Goal: Navigation & Orientation: Find specific page/section

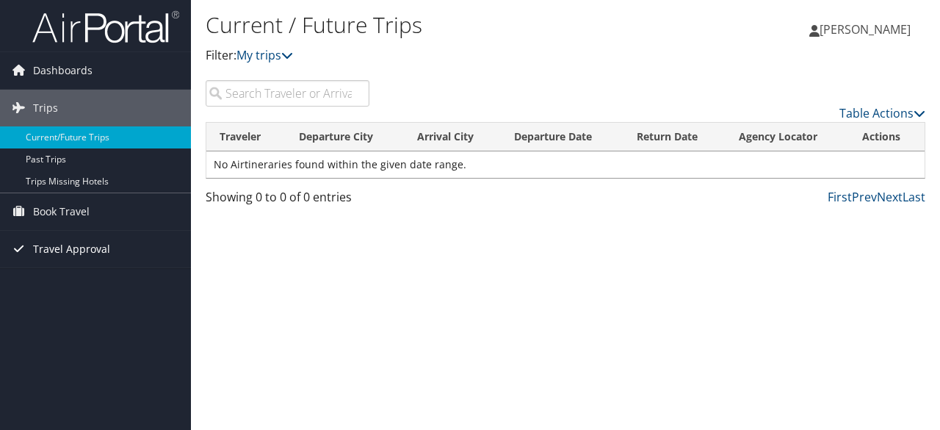
click at [82, 245] on span "Travel Approval" at bounding box center [71, 249] width 77 height 37
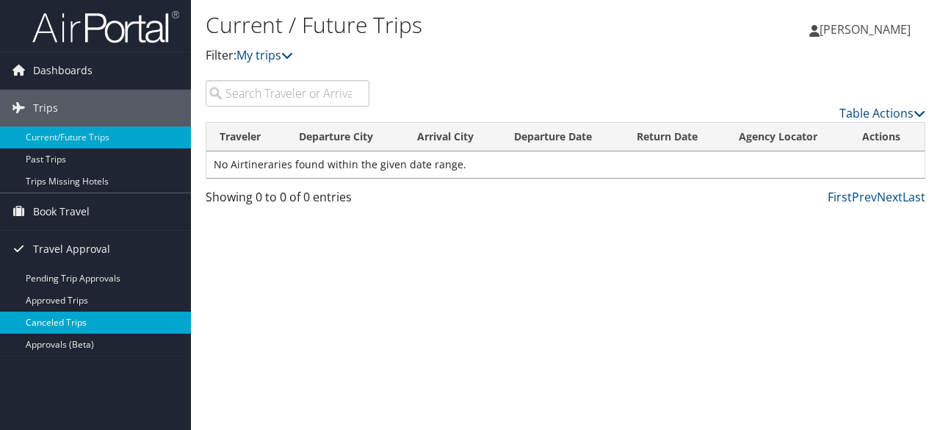
click at [63, 322] on link "Canceled Trips" at bounding box center [95, 322] width 191 height 22
click at [71, 319] on link "Canceled Trips" at bounding box center [95, 322] width 191 height 22
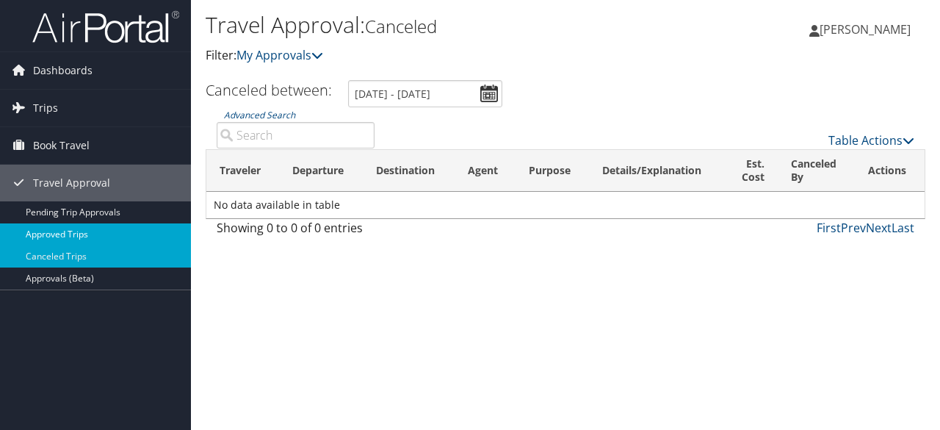
click at [109, 228] on link "Approved Trips" at bounding box center [95, 234] width 191 height 22
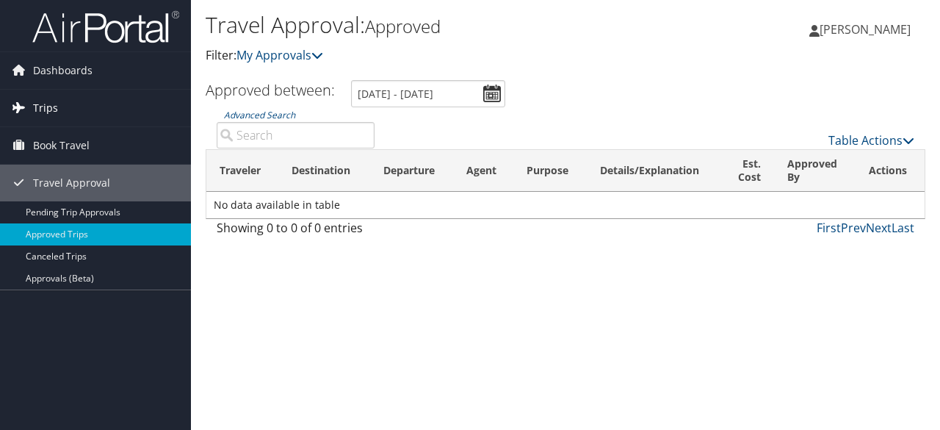
click at [50, 98] on span "Trips" at bounding box center [45, 108] width 25 height 37
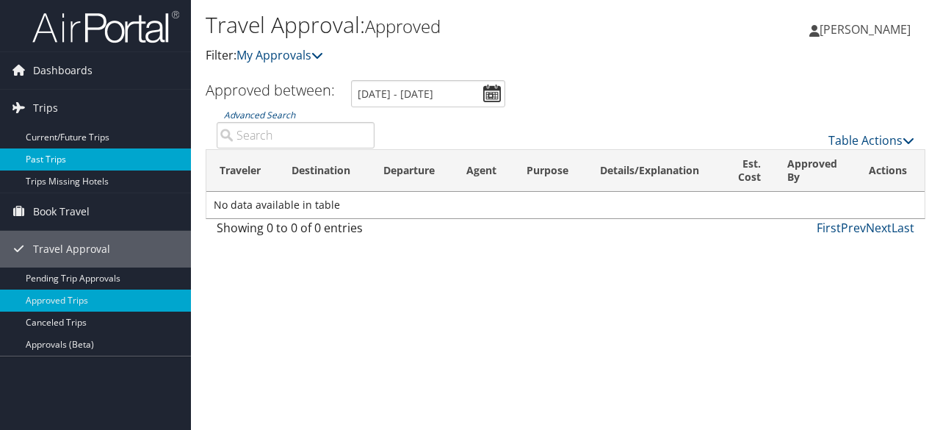
click at [46, 155] on link "Past Trips" at bounding box center [95, 159] width 191 height 22
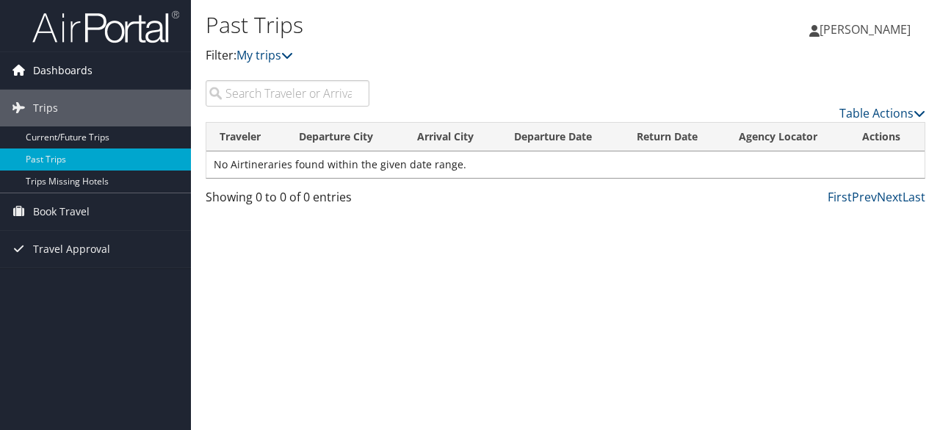
click at [76, 71] on span "Dashboards" at bounding box center [62, 70] width 59 height 37
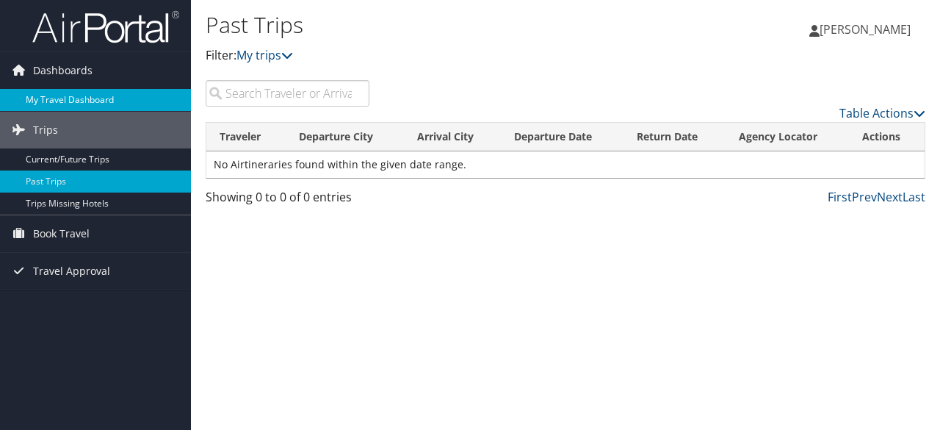
click at [73, 98] on link "My Travel Dashboard" at bounding box center [95, 100] width 191 height 22
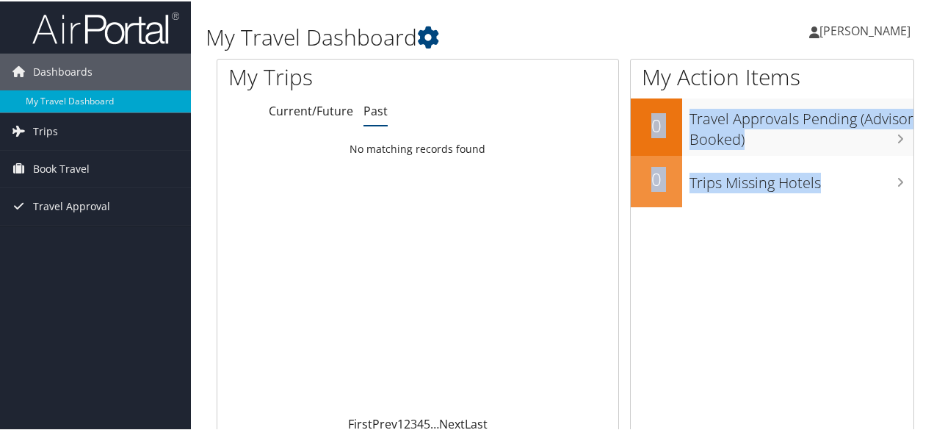
drag, startPoint x: 933, startPoint y: 68, endPoint x: 934, endPoint y: 177, distance: 109.4
click at [933, 177] on html "Menu Dashboards ► My Travel Dashboard Trips ► Current/Future Trips Past Trips T…" at bounding box center [470, 215] width 940 height 430
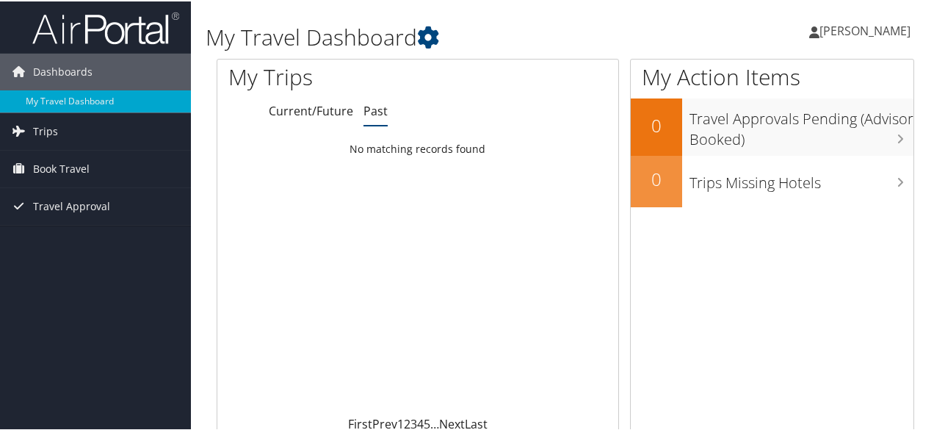
click at [507, 256] on div "Loading... No matching records found" at bounding box center [417, 273] width 401 height 279
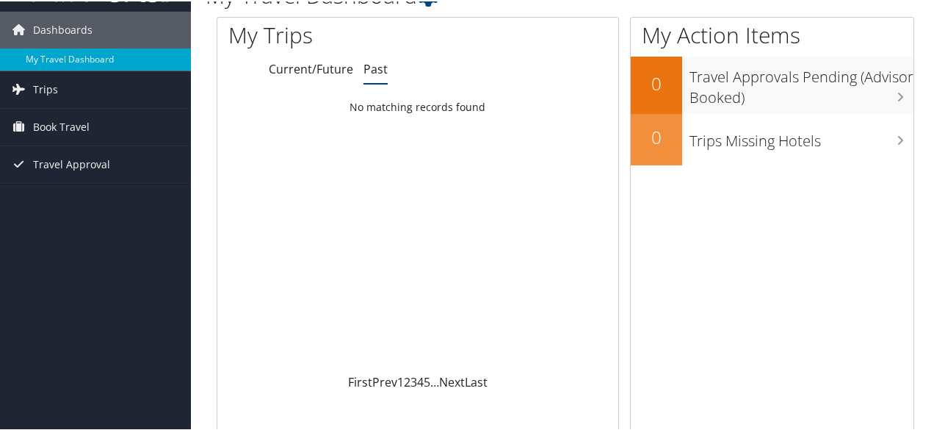
scroll to position [10, 0]
